Goal: Task Accomplishment & Management: Use online tool/utility

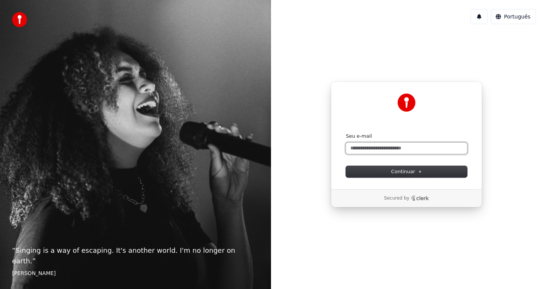
click at [368, 153] on input "Seu e-mail" at bounding box center [406, 147] width 121 height 11
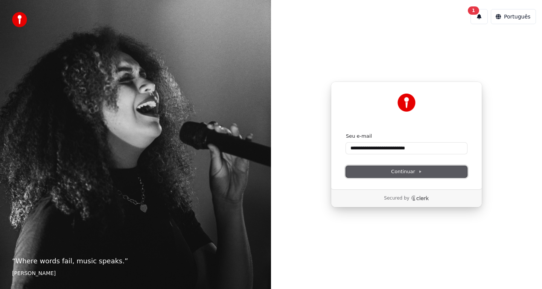
click at [408, 170] on span "Continuar" at bounding box center [406, 171] width 31 height 7
type input "**********"
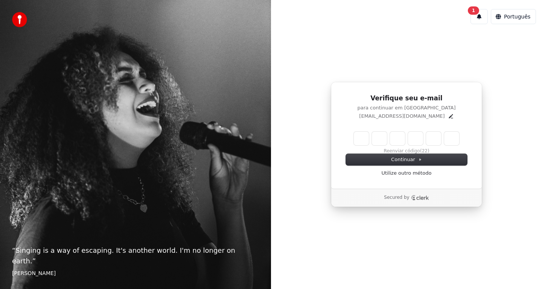
click at [361, 137] on input "Enter verification code" at bounding box center [406, 138] width 105 height 14
type input "******"
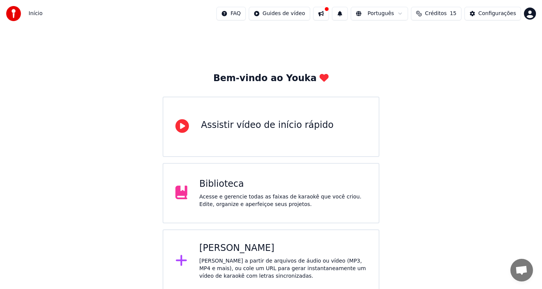
scroll to position [4, 0]
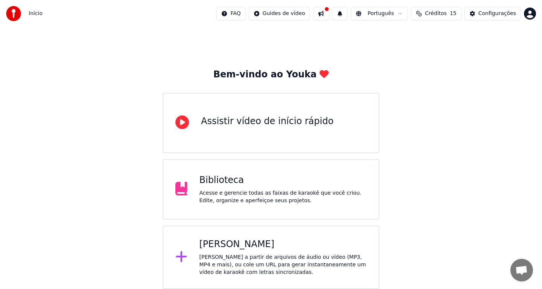
click at [274, 259] on div "[PERSON_NAME] a partir de arquivos de áudio ou vídeo (MP3, MP4 e mais), ou cole…" at bounding box center [284, 264] width 168 height 23
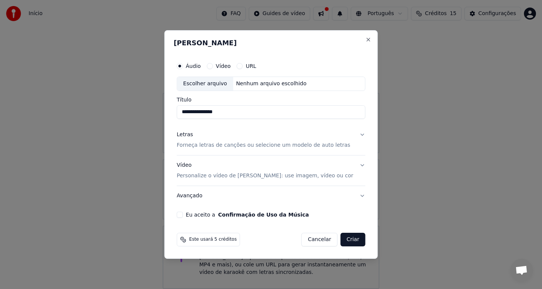
type input "**********"
click at [183, 215] on button "Eu aceito a Confirmação de Uso da Música" at bounding box center [180, 214] width 6 height 6
click at [243, 66] on button "URL" at bounding box center [240, 66] width 6 height 6
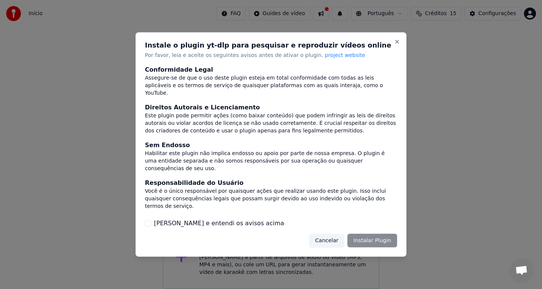
click at [369, 239] on div "Cancelar Instalar Plugin" at bounding box center [353, 240] width 88 height 14
click at [373, 241] on div "Cancelar Instalar Plugin" at bounding box center [353, 240] width 88 height 14
click at [387, 238] on div "Cancelar Instalar Plugin" at bounding box center [353, 240] width 88 height 14
click at [146, 221] on button "[PERSON_NAME] e entendi os avisos acima" at bounding box center [148, 223] width 6 height 6
click at [370, 239] on button "Instalar Plugin" at bounding box center [373, 240] width 50 height 14
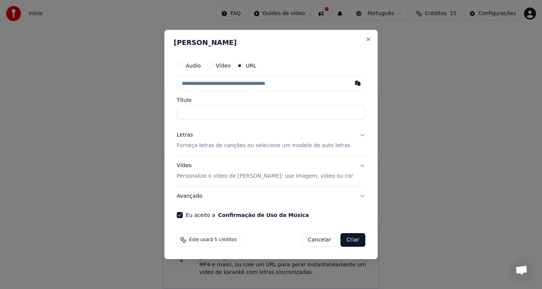
click at [190, 83] on input "text" at bounding box center [271, 83] width 189 height 15
click at [194, 81] on input "text" at bounding box center [271, 83] width 189 height 15
click at [351, 83] on button "button" at bounding box center [357, 83] width 15 height 14
type input "**********"
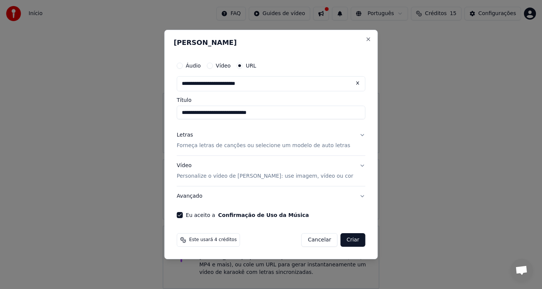
type input "**********"
click at [345, 238] on button "Criar" at bounding box center [353, 240] width 25 height 14
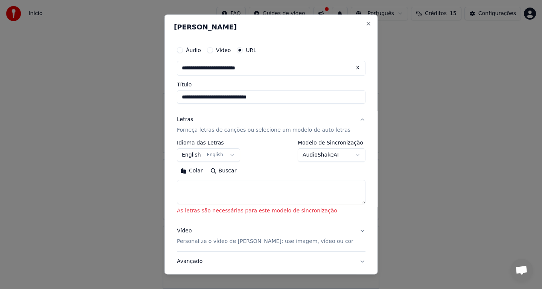
click at [214, 186] on textarea at bounding box center [271, 192] width 189 height 24
click at [195, 173] on button "Colar" at bounding box center [192, 171] width 30 height 12
type textarea "**********"
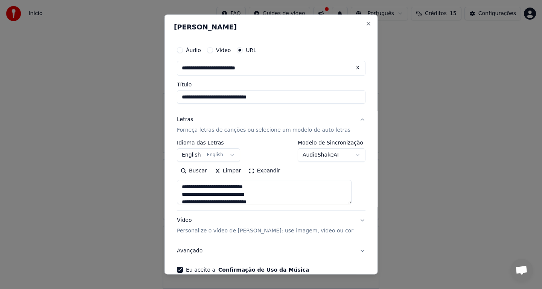
click at [351, 157] on button "AudioShakeAI" at bounding box center [332, 155] width 68 height 14
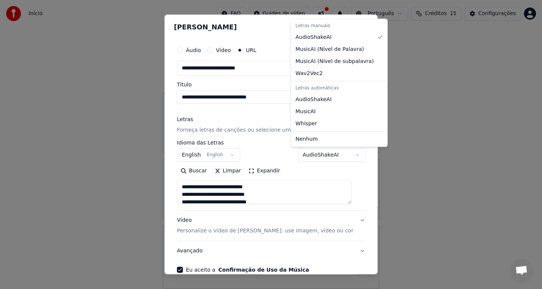
click at [351, 157] on div at bounding box center [271, 144] width 542 height 289
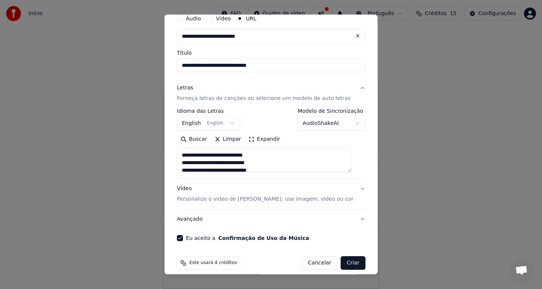
scroll to position [39, 0]
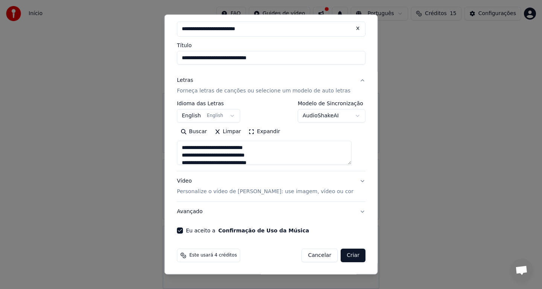
click at [346, 252] on button "Criar" at bounding box center [353, 255] width 25 height 14
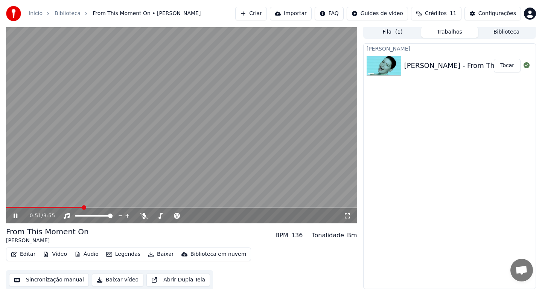
scroll to position [2, 0]
click at [55, 254] on button "Vídeo" at bounding box center [55, 253] width 30 height 11
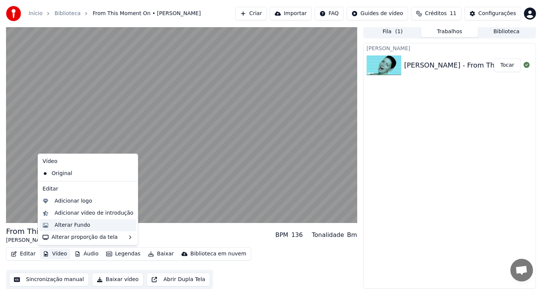
click at [64, 225] on div "Alterar Fundo" at bounding box center [73, 225] width 36 height 8
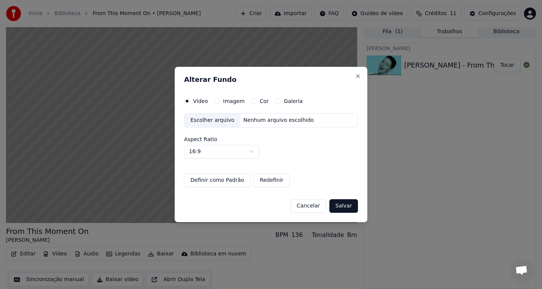
click at [251, 101] on button "Cor" at bounding box center [254, 101] width 6 height 6
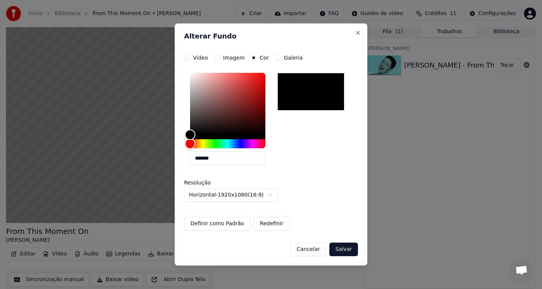
click at [342, 246] on button "Salvar" at bounding box center [344, 249] width 29 height 14
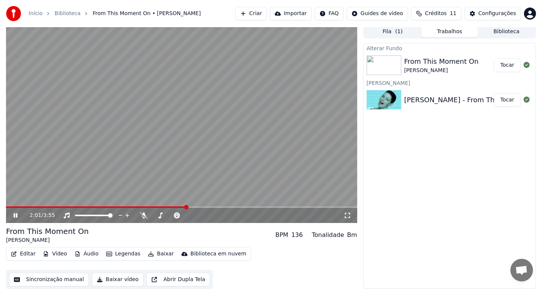
click at [257, 81] on video at bounding box center [181, 124] width 351 height 198
click at [505, 65] on button "Tocar" at bounding box center [507, 65] width 27 height 14
click at [494, 58] on button "Tocar" at bounding box center [507, 65] width 27 height 14
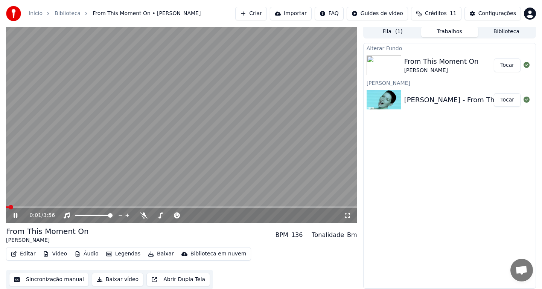
click at [17, 215] on icon at bounding box center [16, 215] width 4 height 5
click at [157, 252] on button "Baixar" at bounding box center [161, 253] width 32 height 11
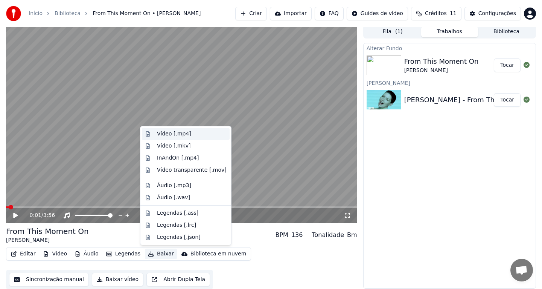
click at [165, 134] on div "Vídeo [.mp4]" at bounding box center [174, 134] width 34 height 8
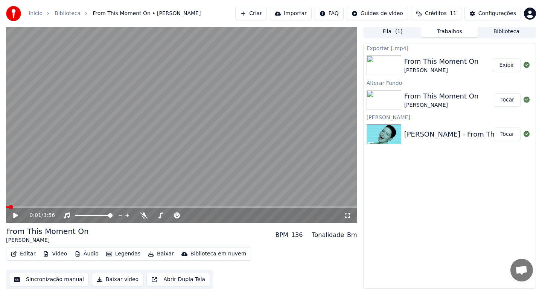
click at [251, 12] on button "Criar" at bounding box center [251, 14] width 32 height 14
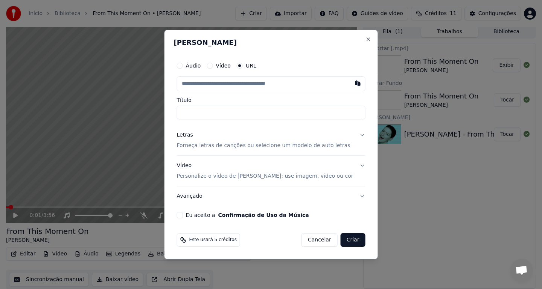
click at [228, 114] on input "Título" at bounding box center [271, 112] width 189 height 14
type input "****"
click at [239, 86] on input "text" at bounding box center [271, 83] width 189 height 15
click at [351, 84] on button "button" at bounding box center [357, 83] width 15 height 14
type input "**********"
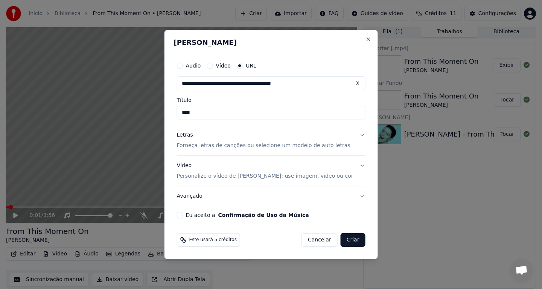
type input "**********"
click at [356, 134] on button "Letras Forneça letras de canções ou selecione um modelo de auto letras" at bounding box center [271, 140] width 189 height 30
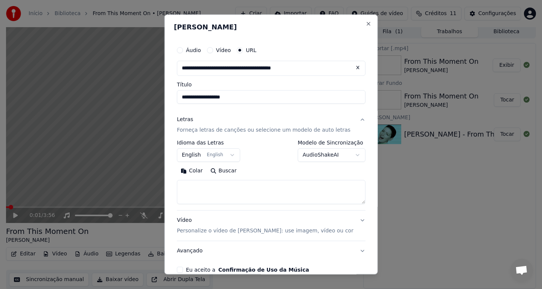
click at [245, 186] on textarea at bounding box center [271, 192] width 189 height 24
click at [194, 170] on button "Colar" at bounding box center [192, 171] width 30 height 12
type textarea "**********"
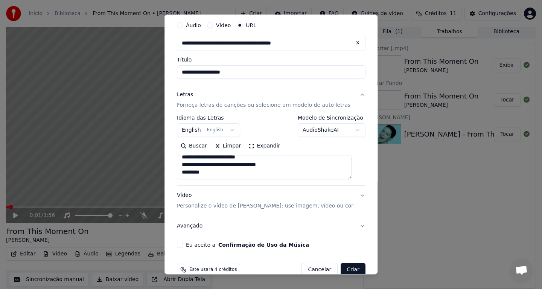
scroll to position [39, 0]
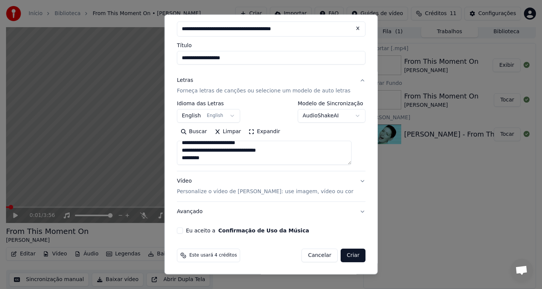
click at [355, 182] on button "Vídeo Personalize o vídeo de karaokê: use imagem, vídeo ou cor" at bounding box center [271, 186] width 189 height 30
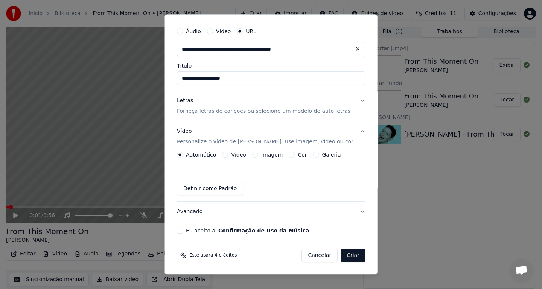
scroll to position [19, 0]
click at [295, 154] on button "Cor" at bounding box center [292, 154] width 6 height 6
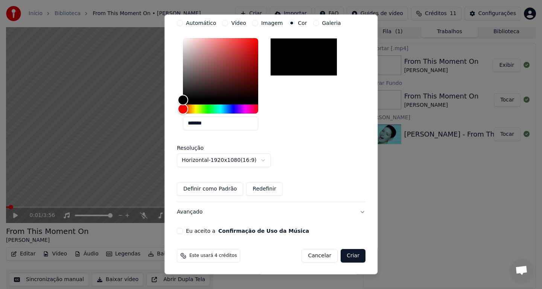
scroll to position [151, 0]
click at [183, 230] on button "Eu aceito a Confirmação de Uso da Música" at bounding box center [180, 230] width 6 height 6
click at [344, 255] on button "Criar" at bounding box center [353, 255] width 25 height 14
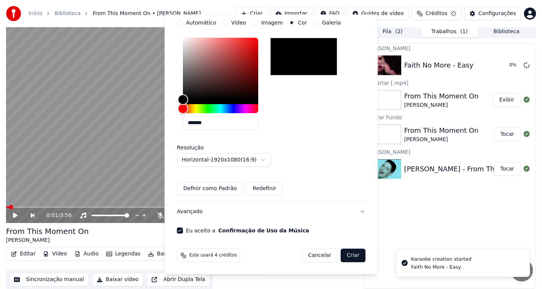
scroll to position [19, 0]
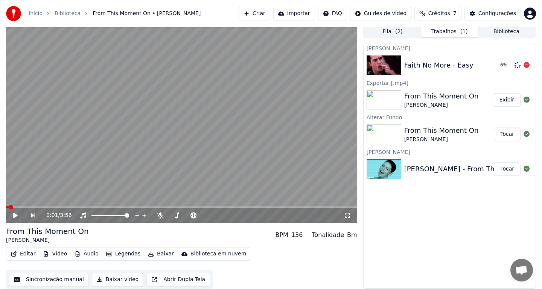
click at [435, 66] on div "Faith No More - Easy" at bounding box center [439, 65] width 69 height 11
click at [504, 63] on button "Tocar" at bounding box center [507, 65] width 27 height 14
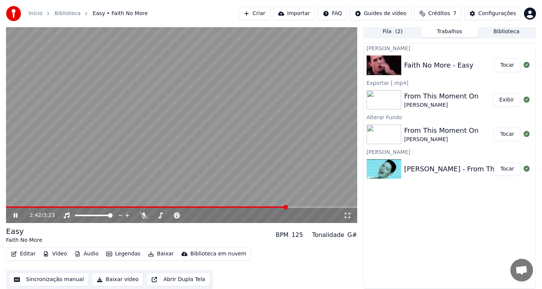
click at [156, 253] on button "Baixar" at bounding box center [161, 253] width 32 height 11
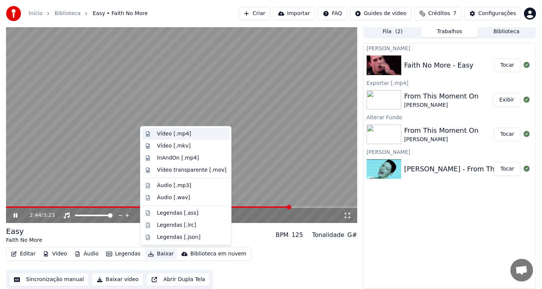
click at [175, 134] on div "Vídeo [.mp4]" at bounding box center [174, 134] width 34 height 8
